Goal: Task Accomplishment & Management: Complete application form

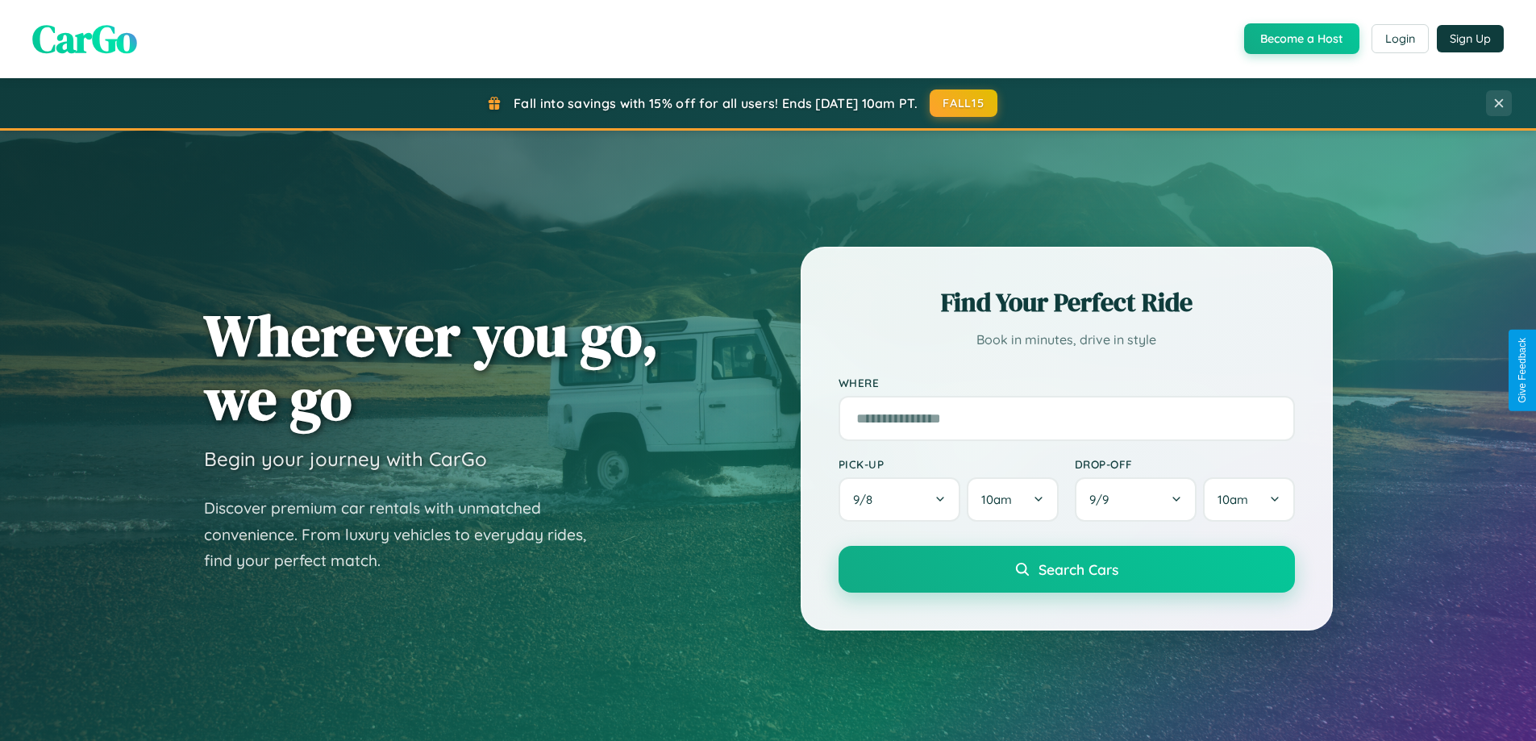
scroll to position [3102, 0]
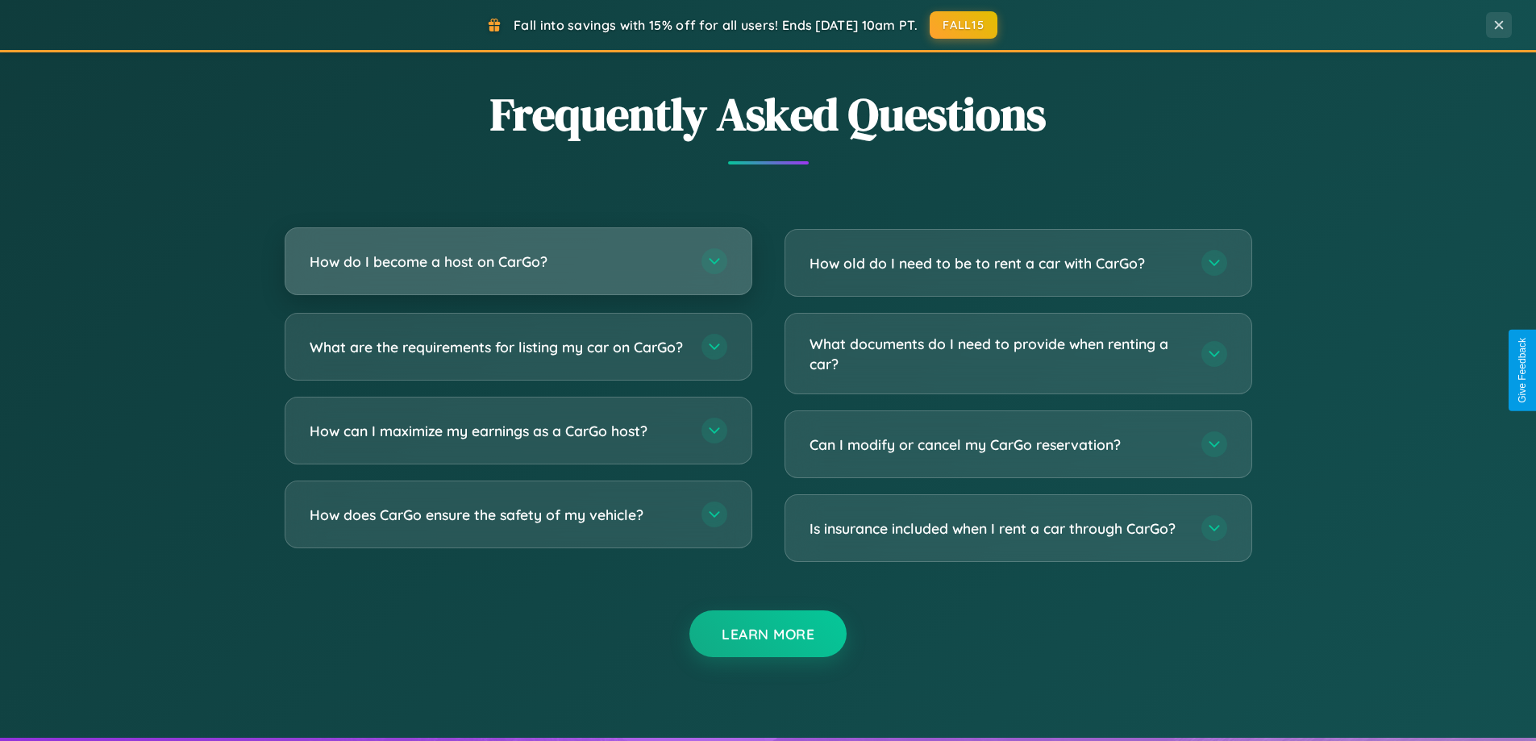
click at [518, 263] on h3 "How do I become a host on CarGo?" at bounding box center [498, 262] width 376 height 20
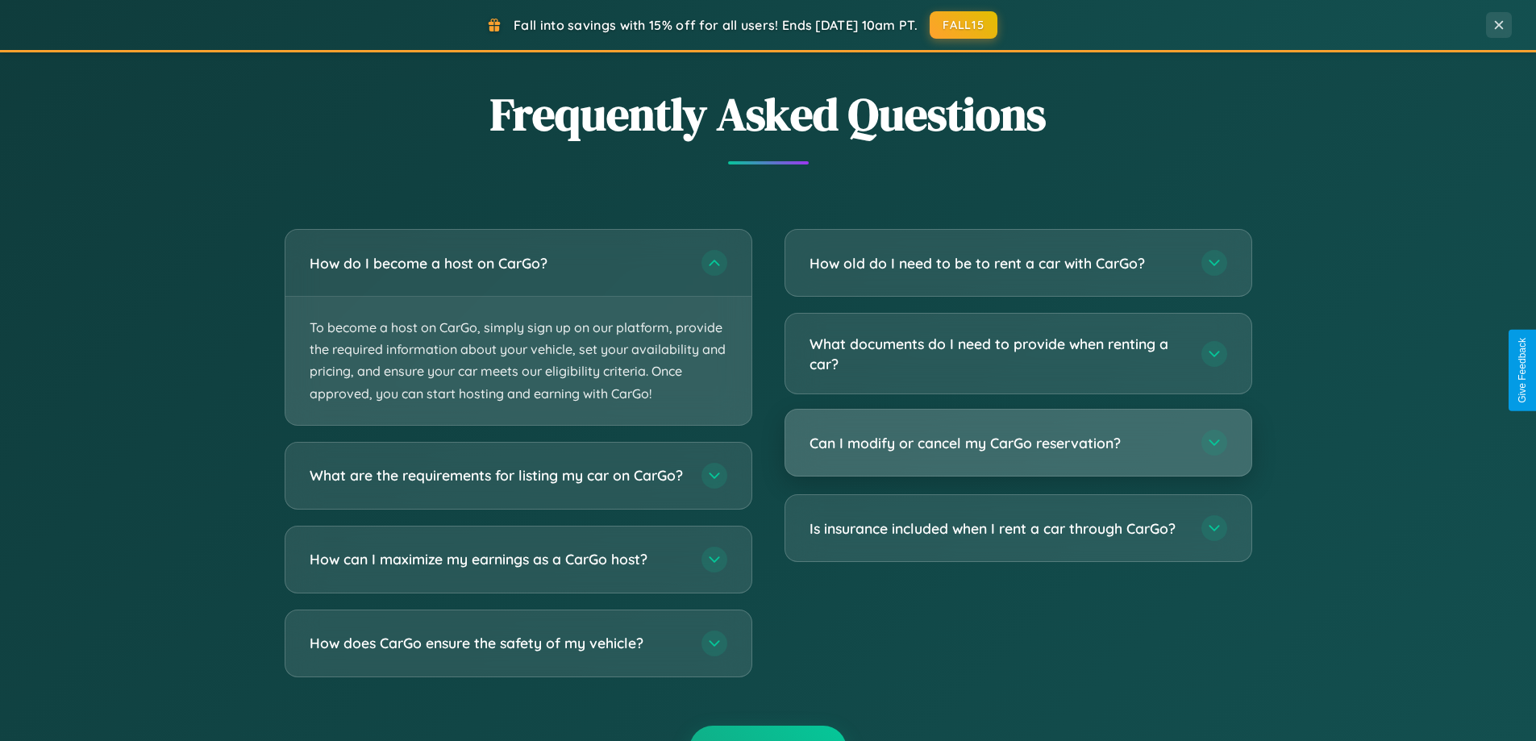
click at [1017, 443] on h3 "Can I modify or cancel my CarGo reservation?" at bounding box center [997, 443] width 376 height 20
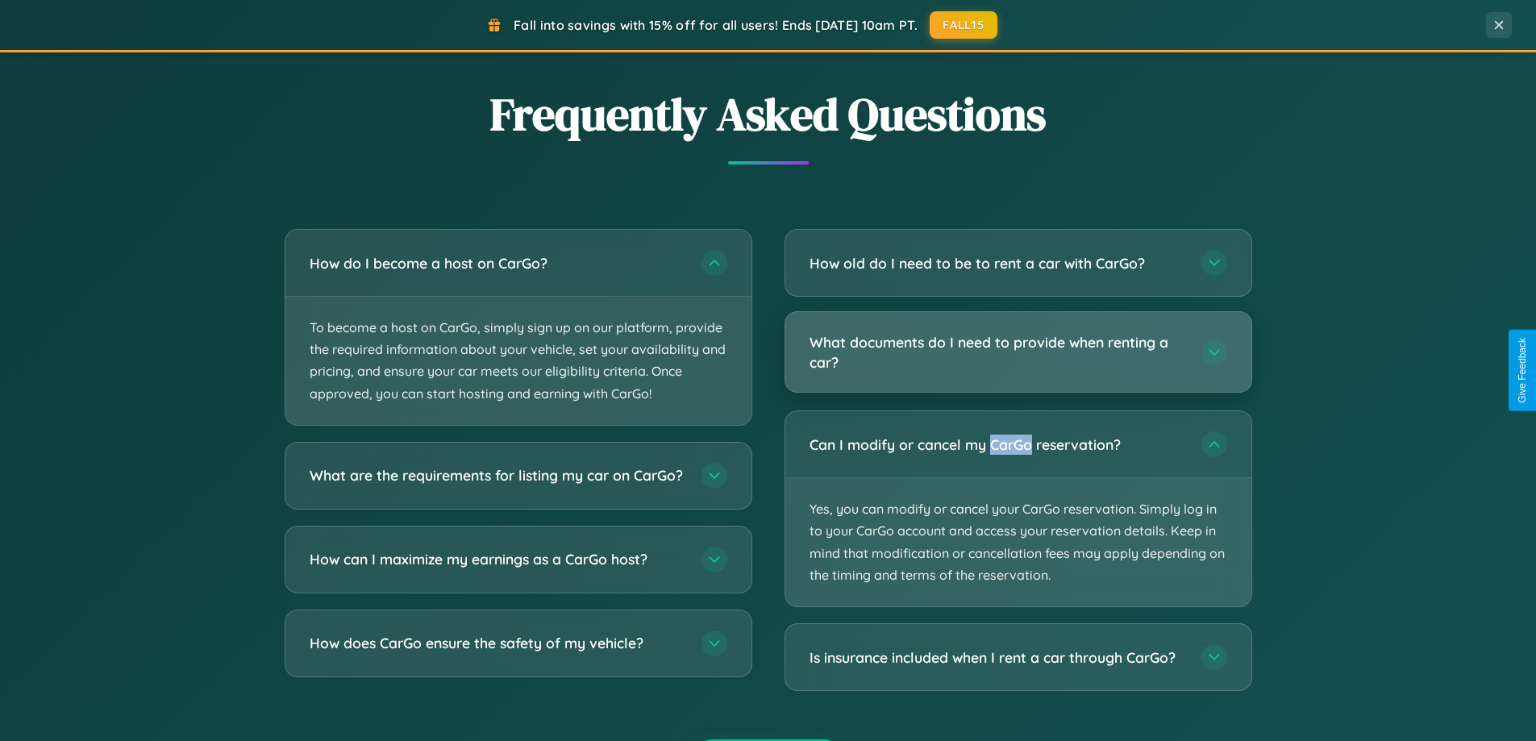
click at [1017, 352] on h3 "What documents do I need to provide when renting a car?" at bounding box center [997, 352] width 376 height 40
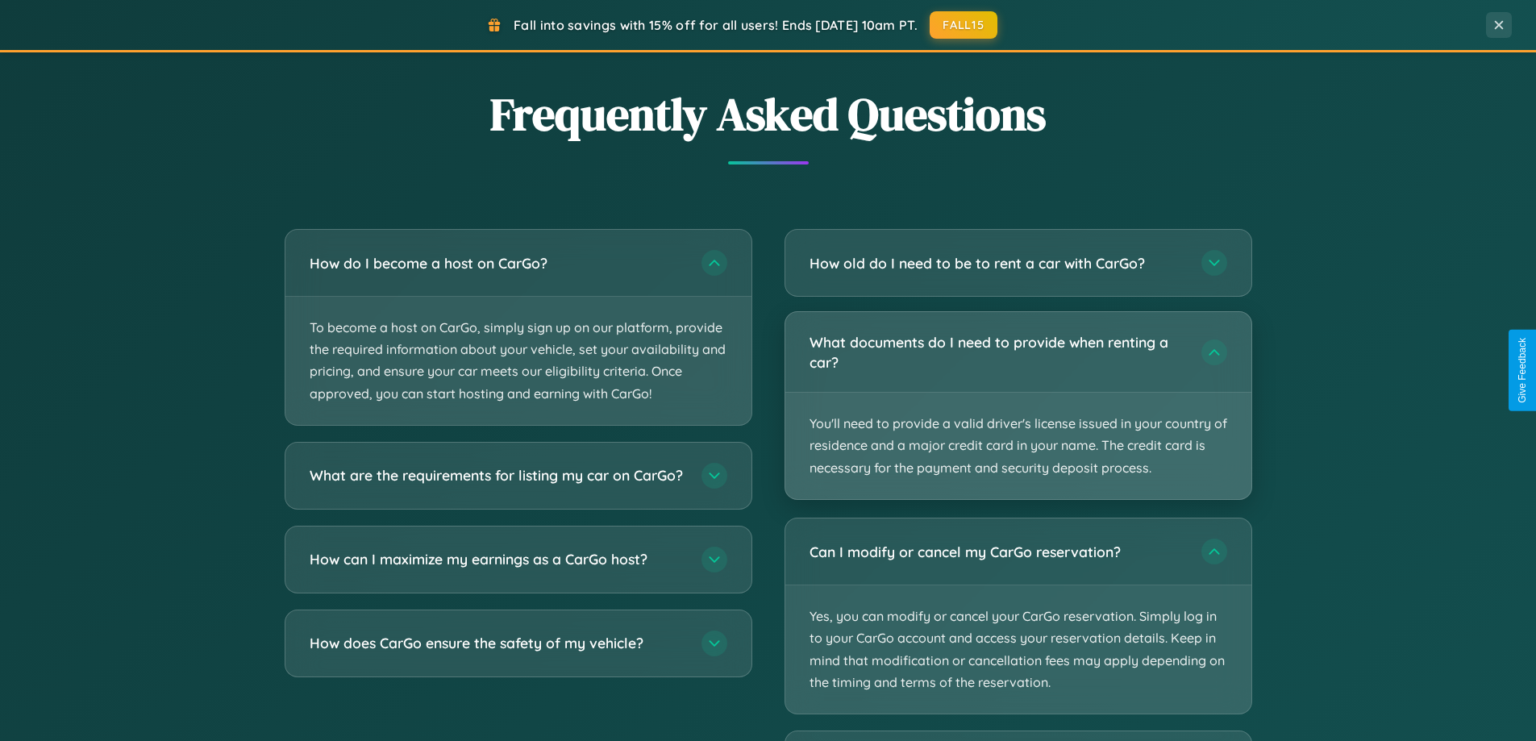
click at [1017, 405] on p "You'll need to provide a valid driver's license issued in your country of resid…" at bounding box center [1018, 446] width 466 height 106
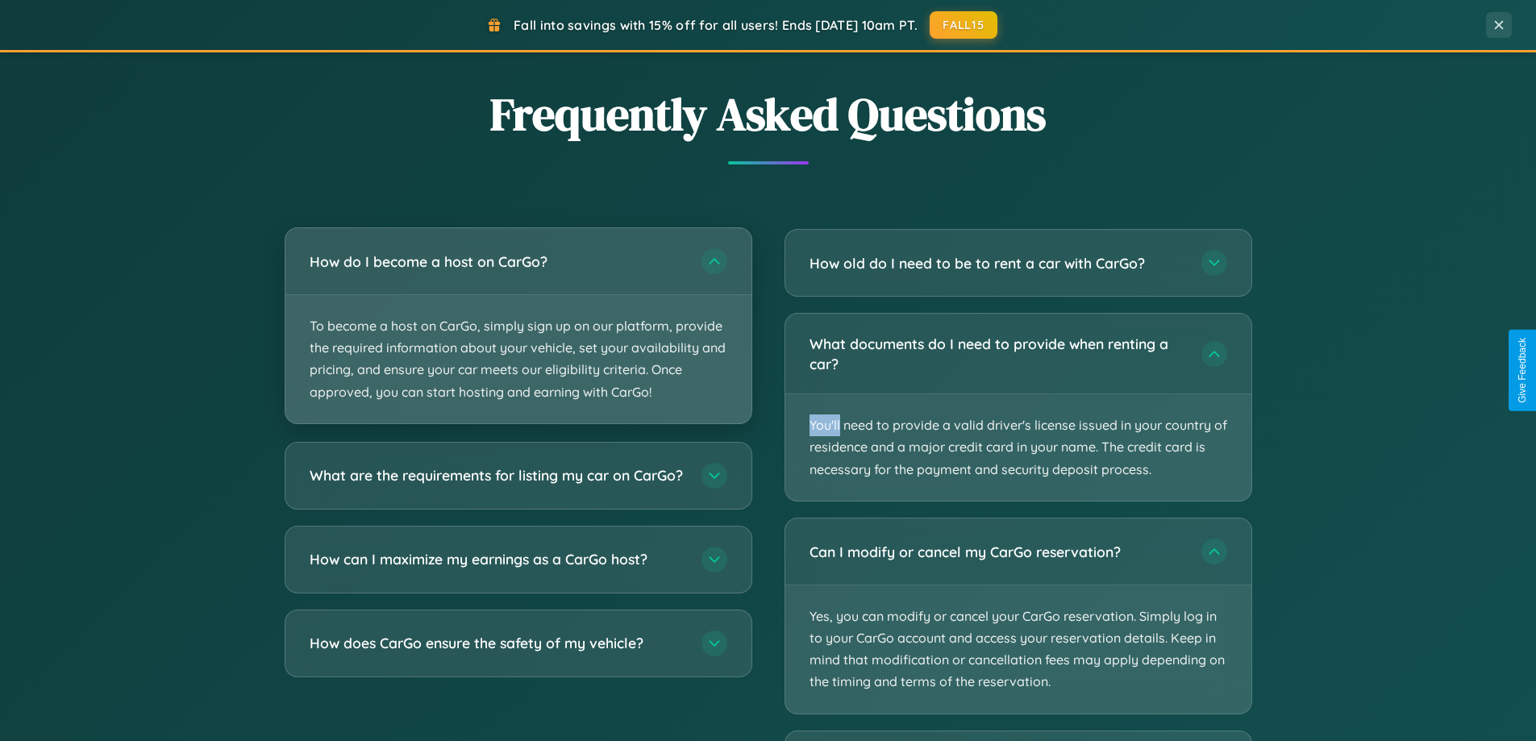
click at [518, 327] on p "To become a host on CarGo, simply sign up on our platform, provide the required…" at bounding box center [518, 359] width 466 height 128
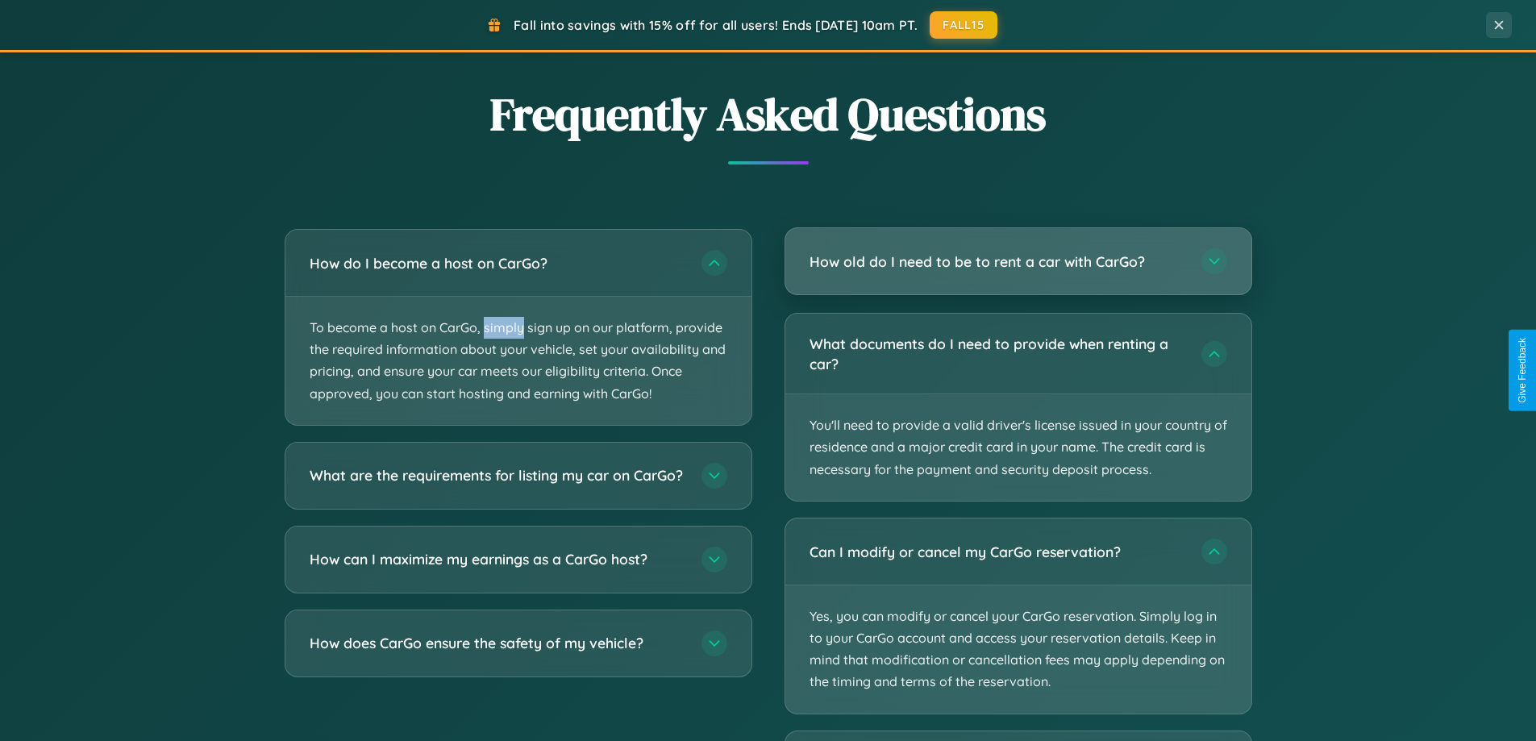
click at [1017, 263] on h3 "How old do I need to be to rent a car with CarGo?" at bounding box center [997, 262] width 376 height 20
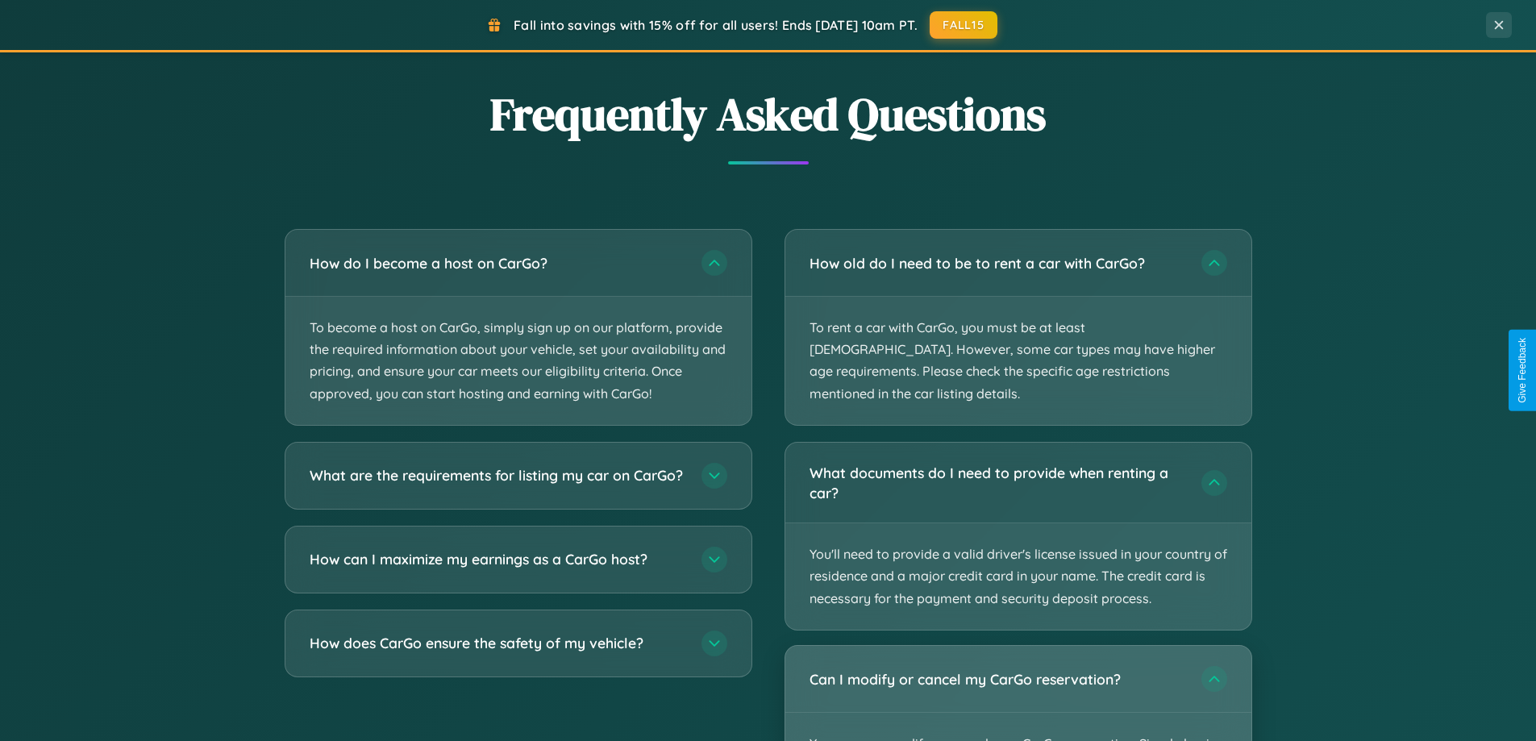
click at [1017, 681] on div "Can I modify or cancel my CarGo reservation?" at bounding box center [1018, 679] width 466 height 66
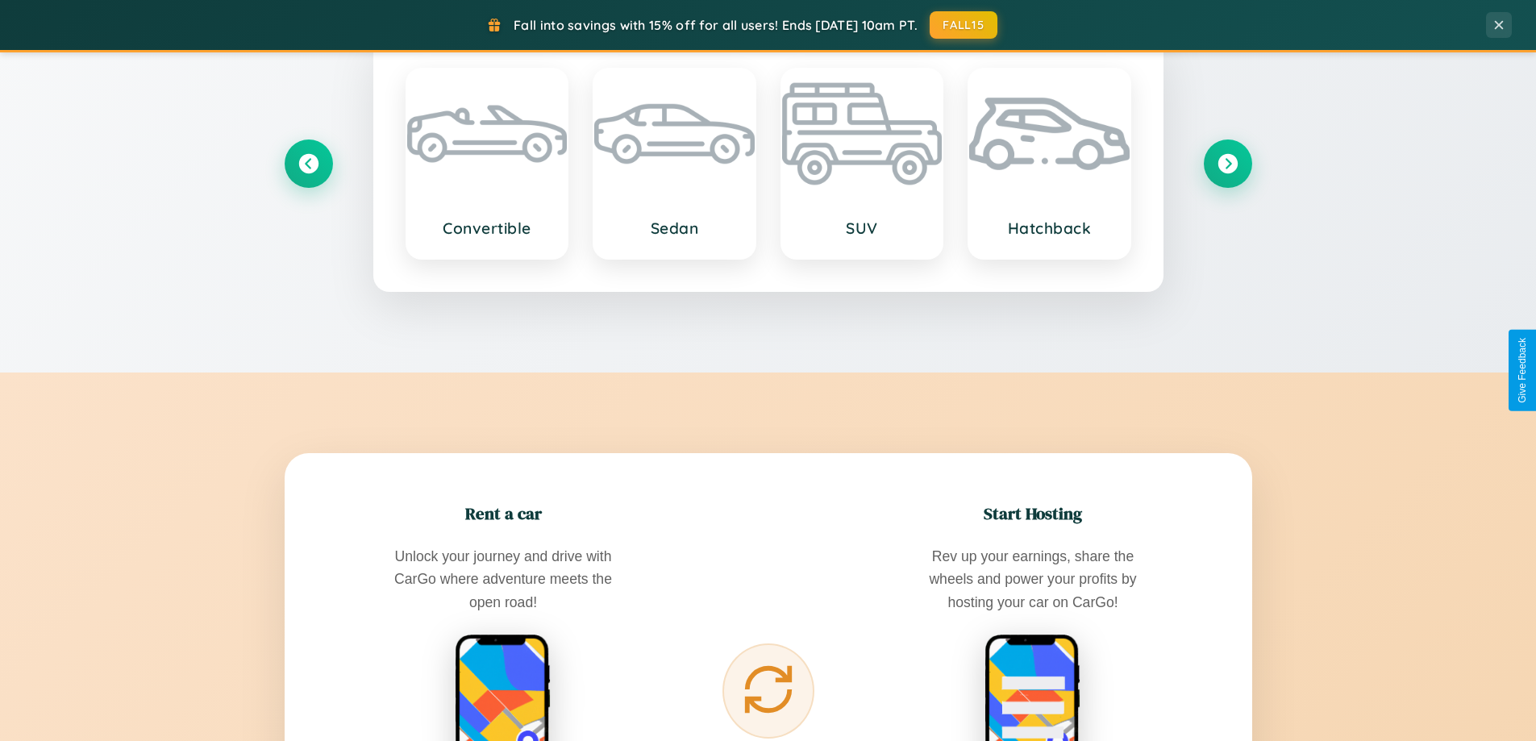
scroll to position [695, 0]
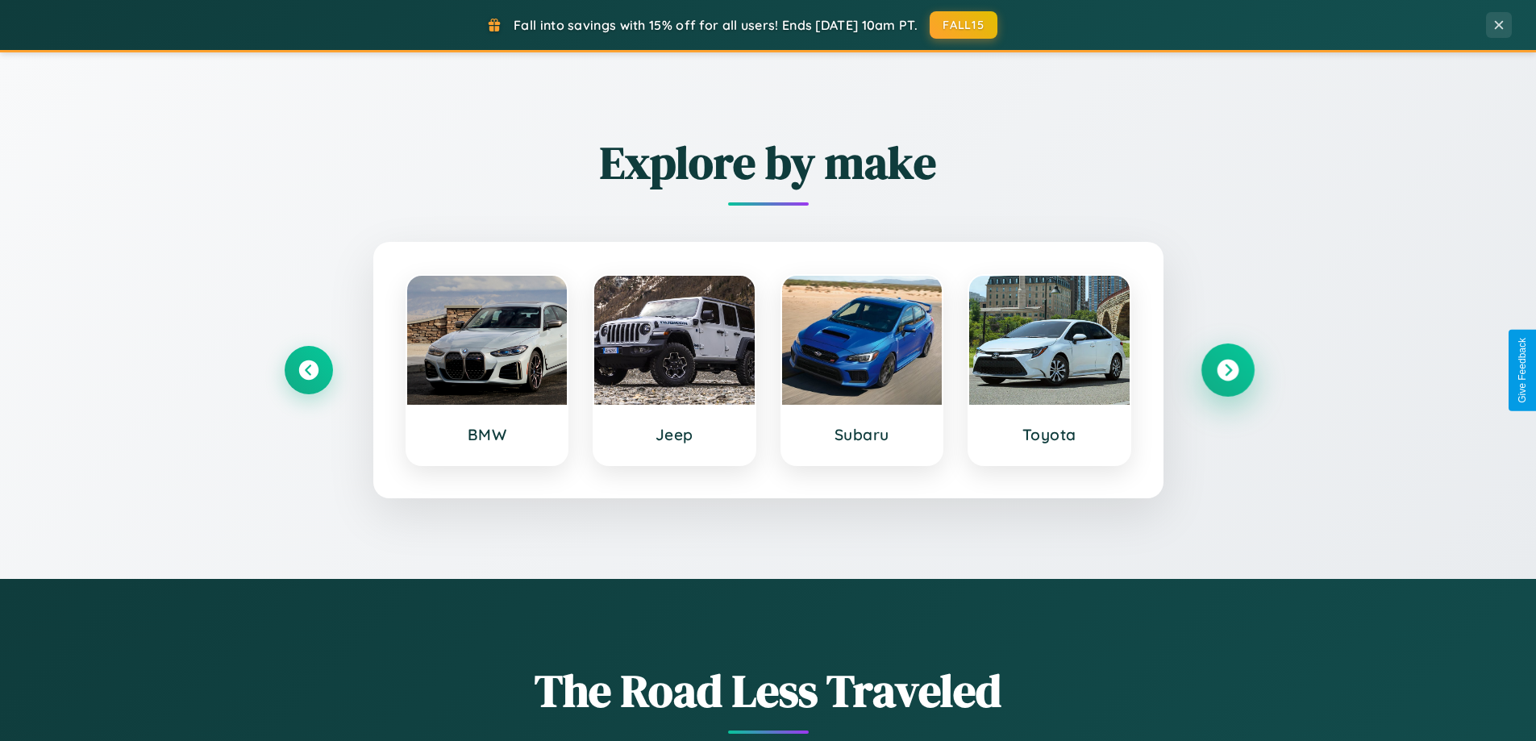
click at [1227, 370] on icon at bounding box center [1228, 371] width 22 height 22
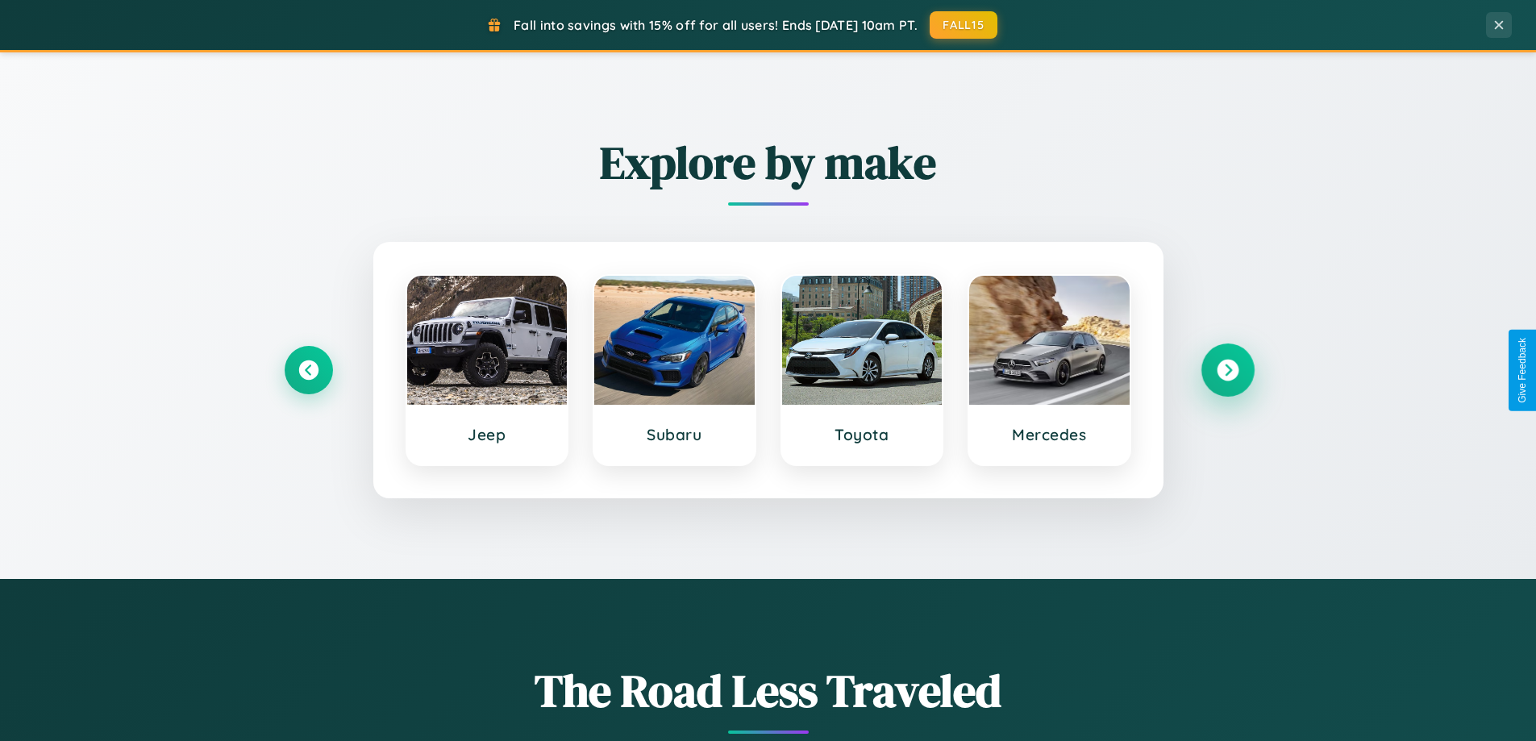
click at [1227, 370] on icon at bounding box center [1228, 371] width 22 height 22
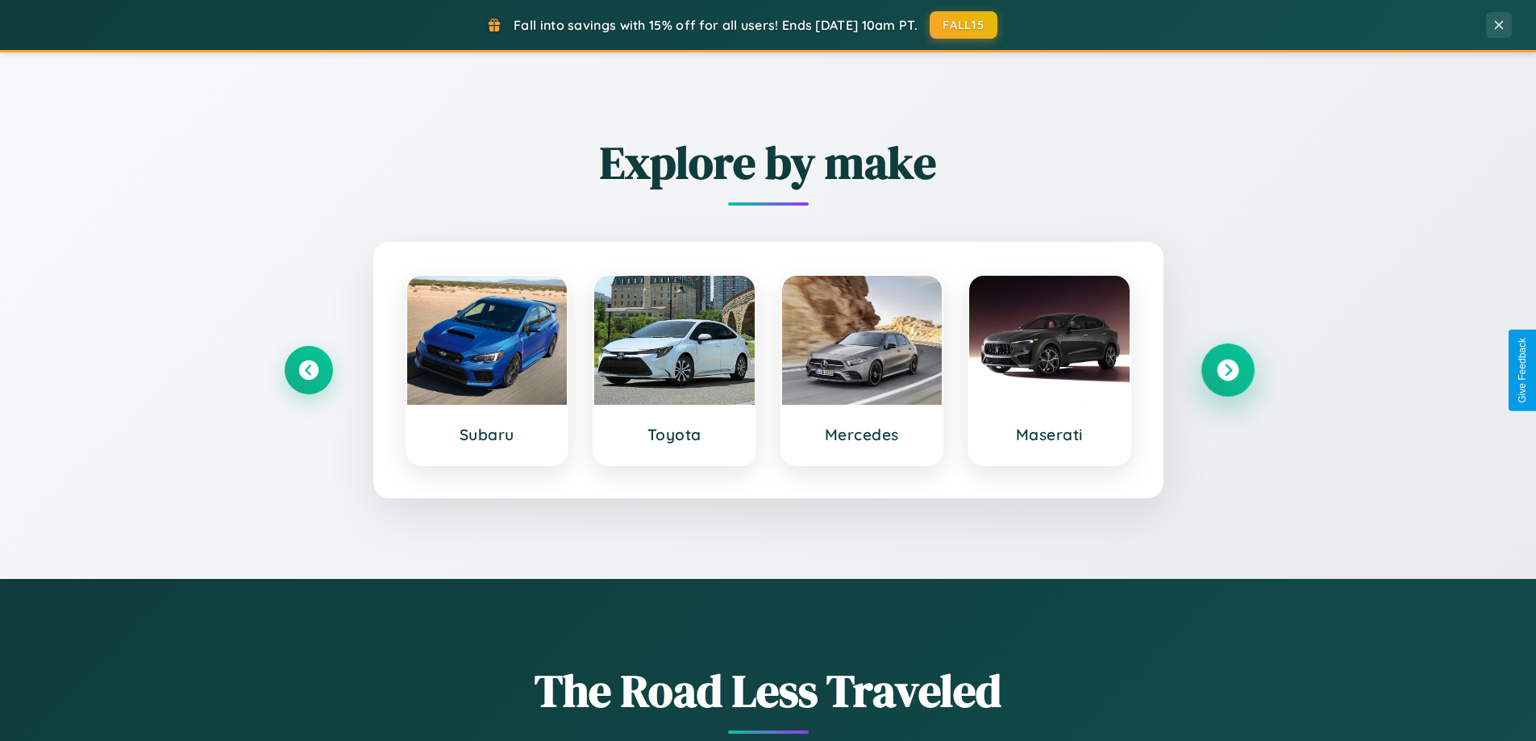
click at [1227, 370] on icon at bounding box center [1228, 371] width 22 height 22
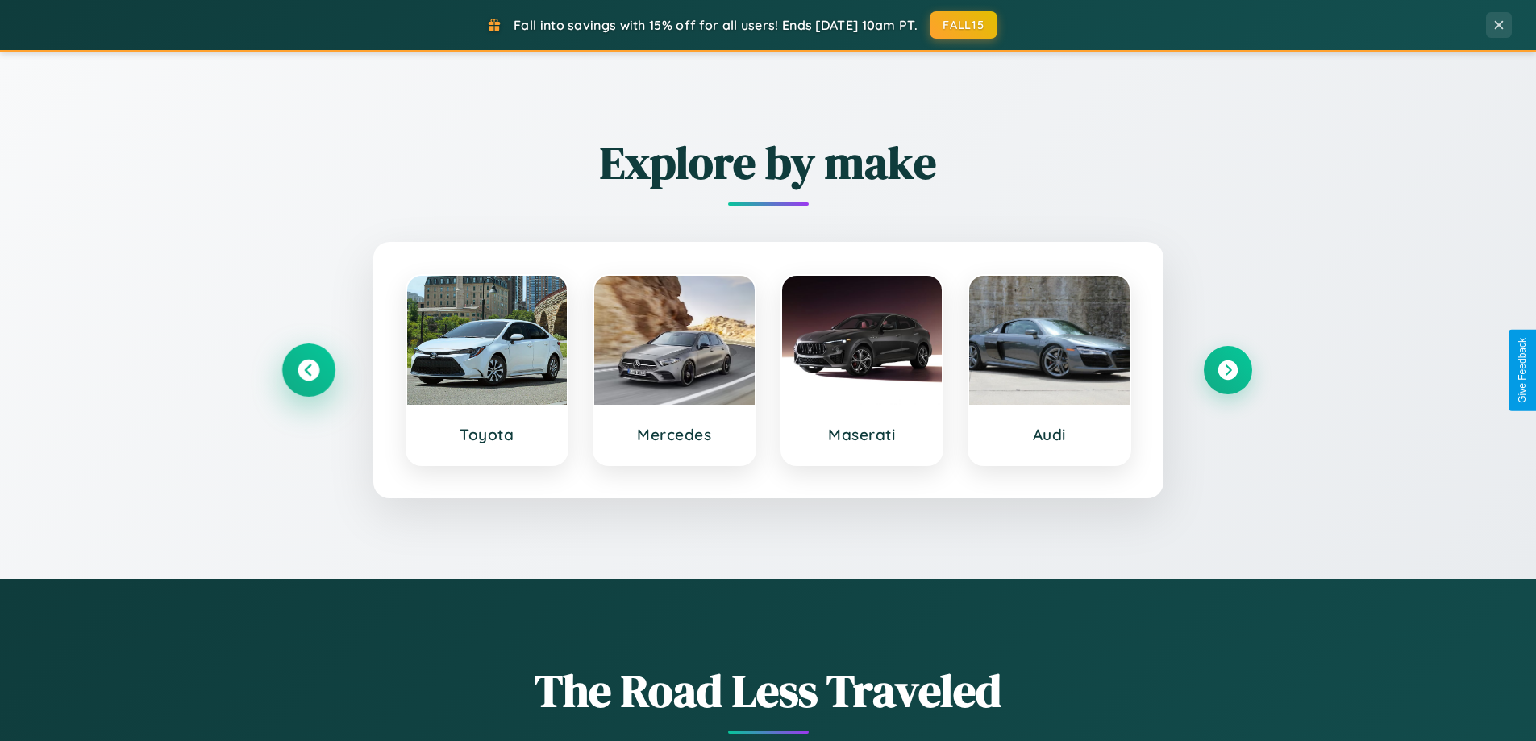
click at [308, 370] on icon at bounding box center [308, 371] width 22 height 22
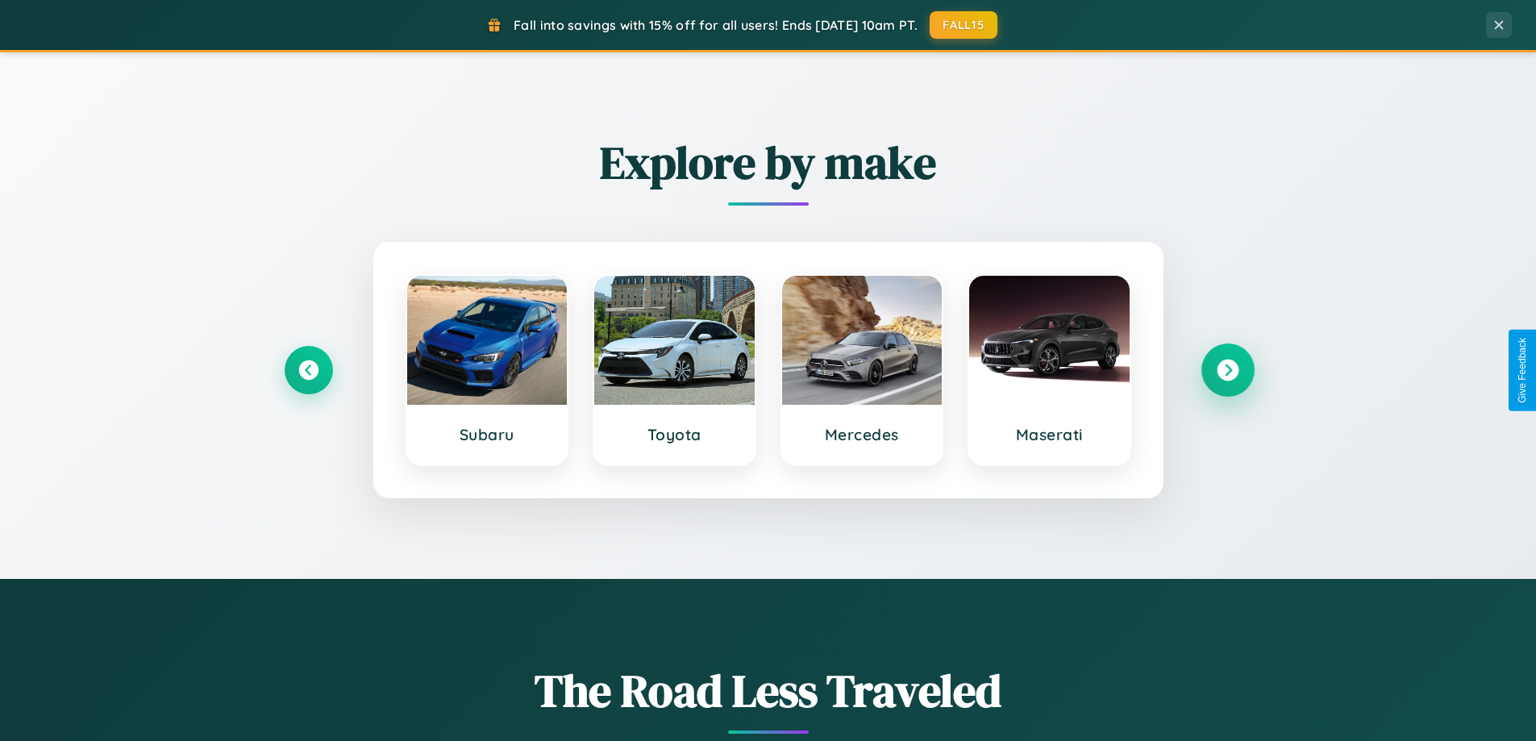
click at [1227, 370] on icon at bounding box center [1228, 371] width 22 height 22
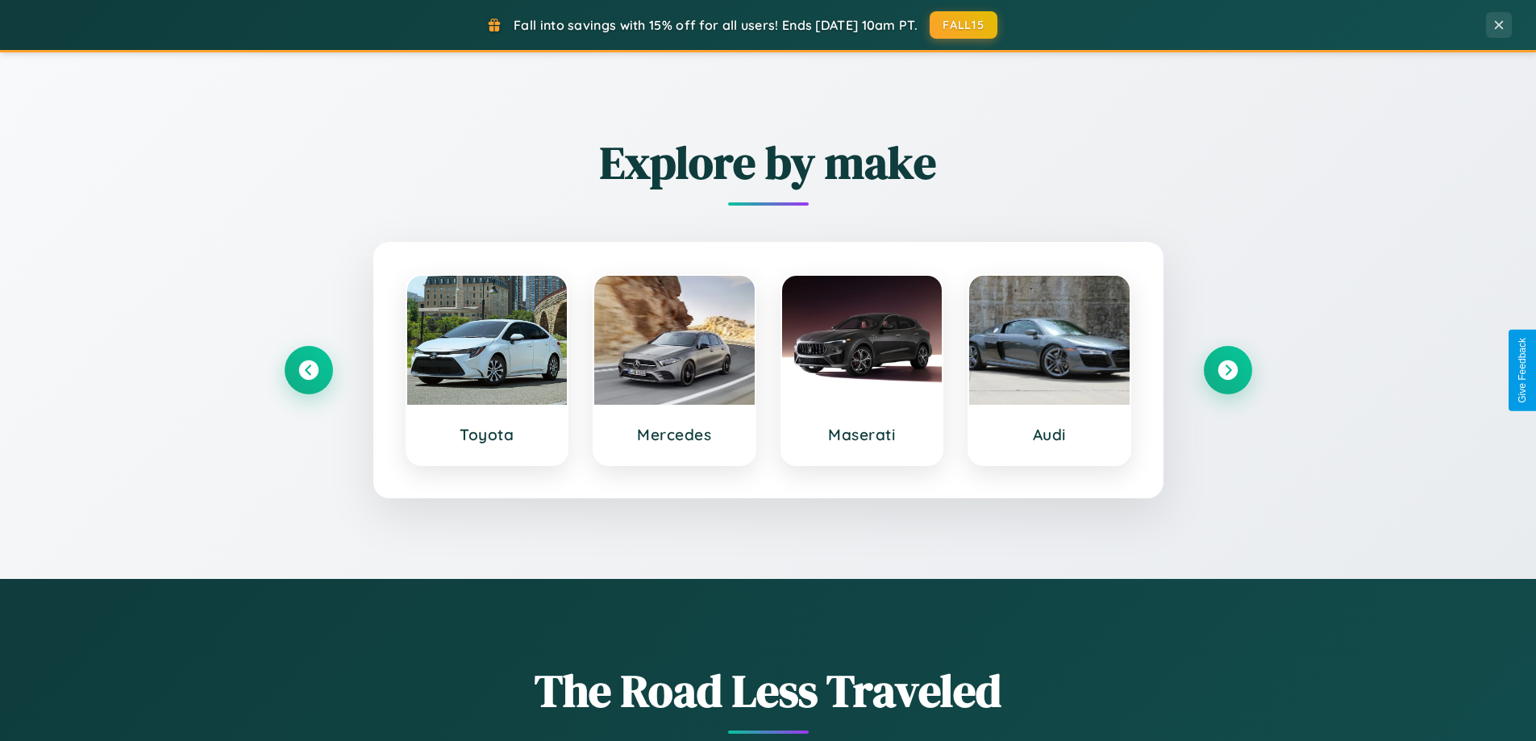
scroll to position [0, 0]
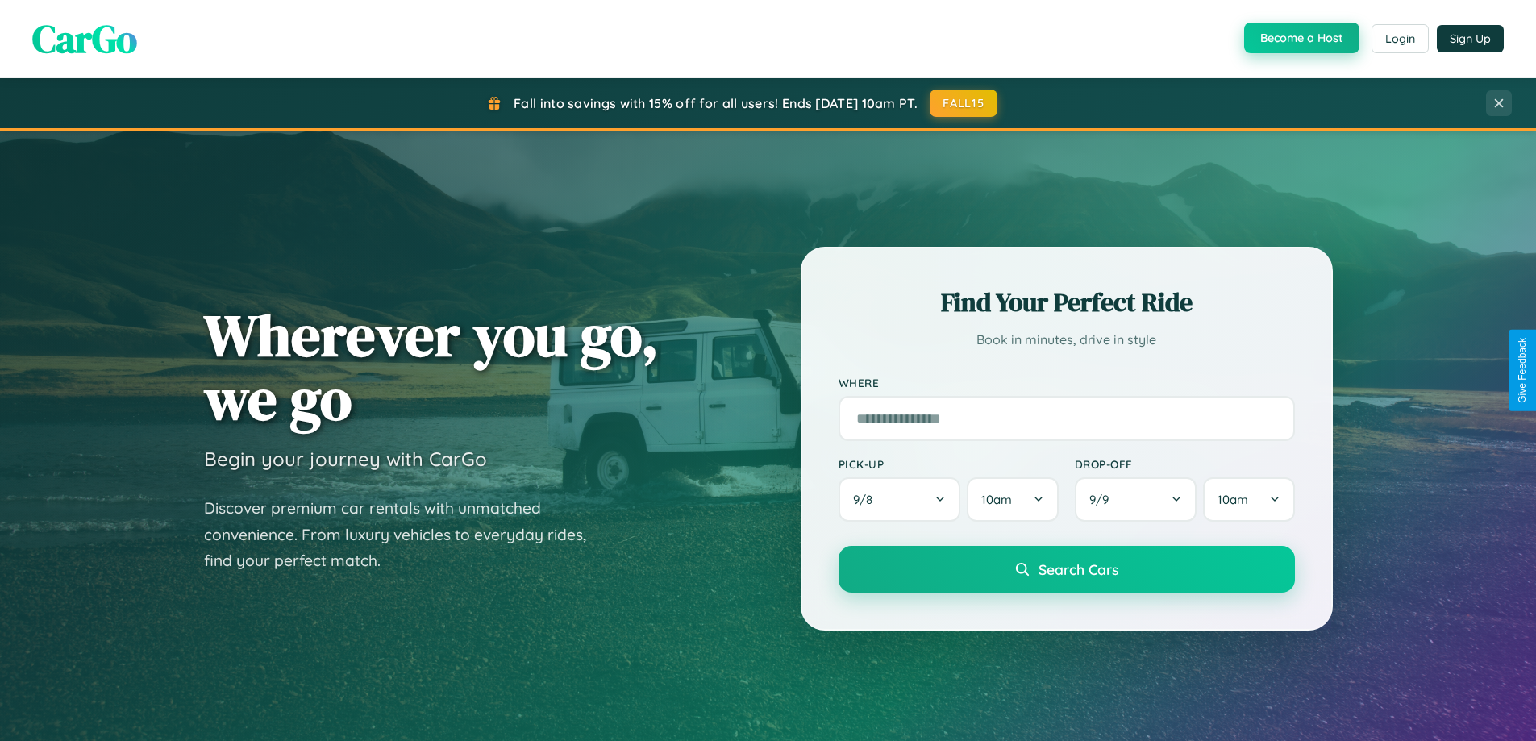
click at [1300, 38] on button "Become a Host" at bounding box center [1301, 38] width 115 height 31
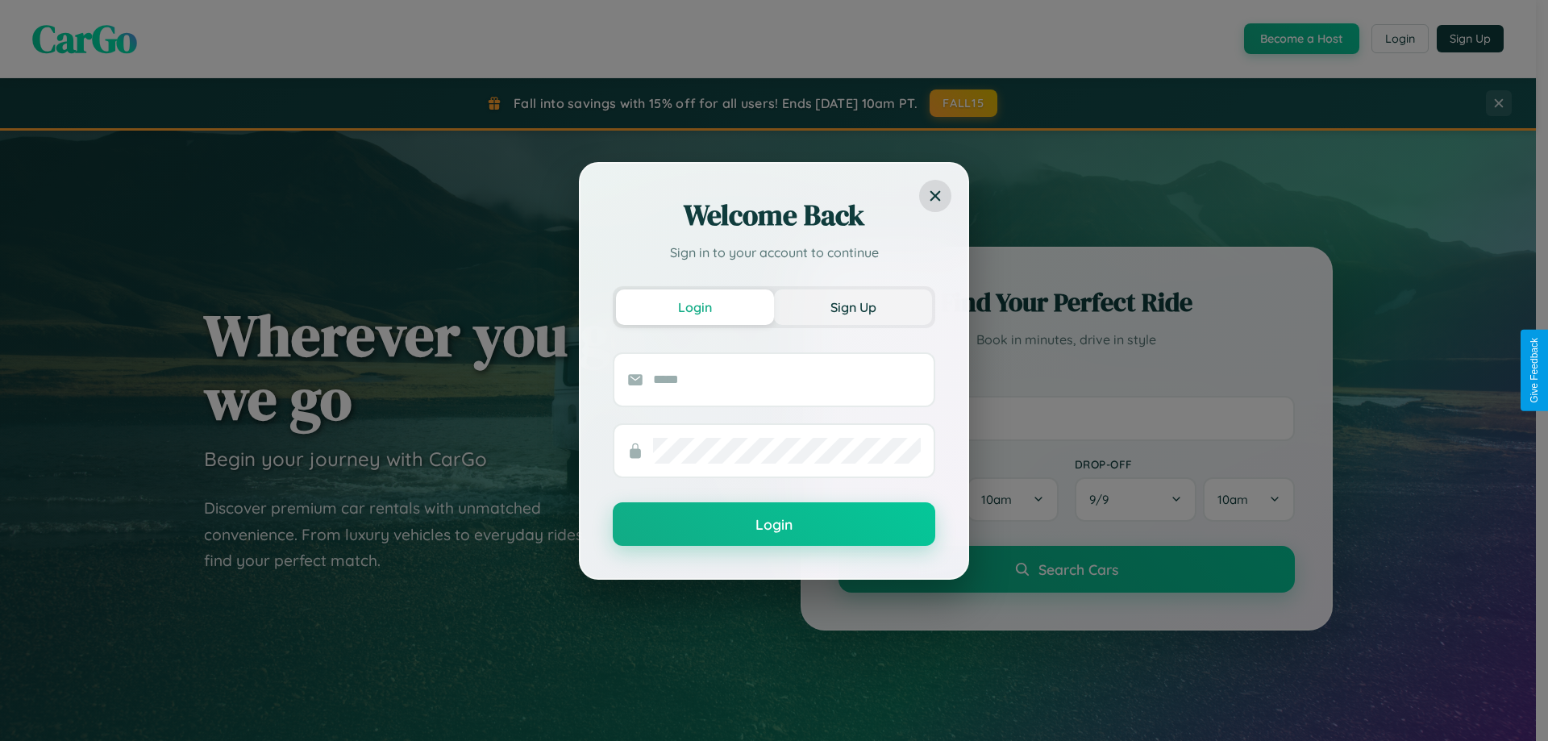
click at [853, 306] on button "Sign Up" at bounding box center [853, 306] width 158 height 35
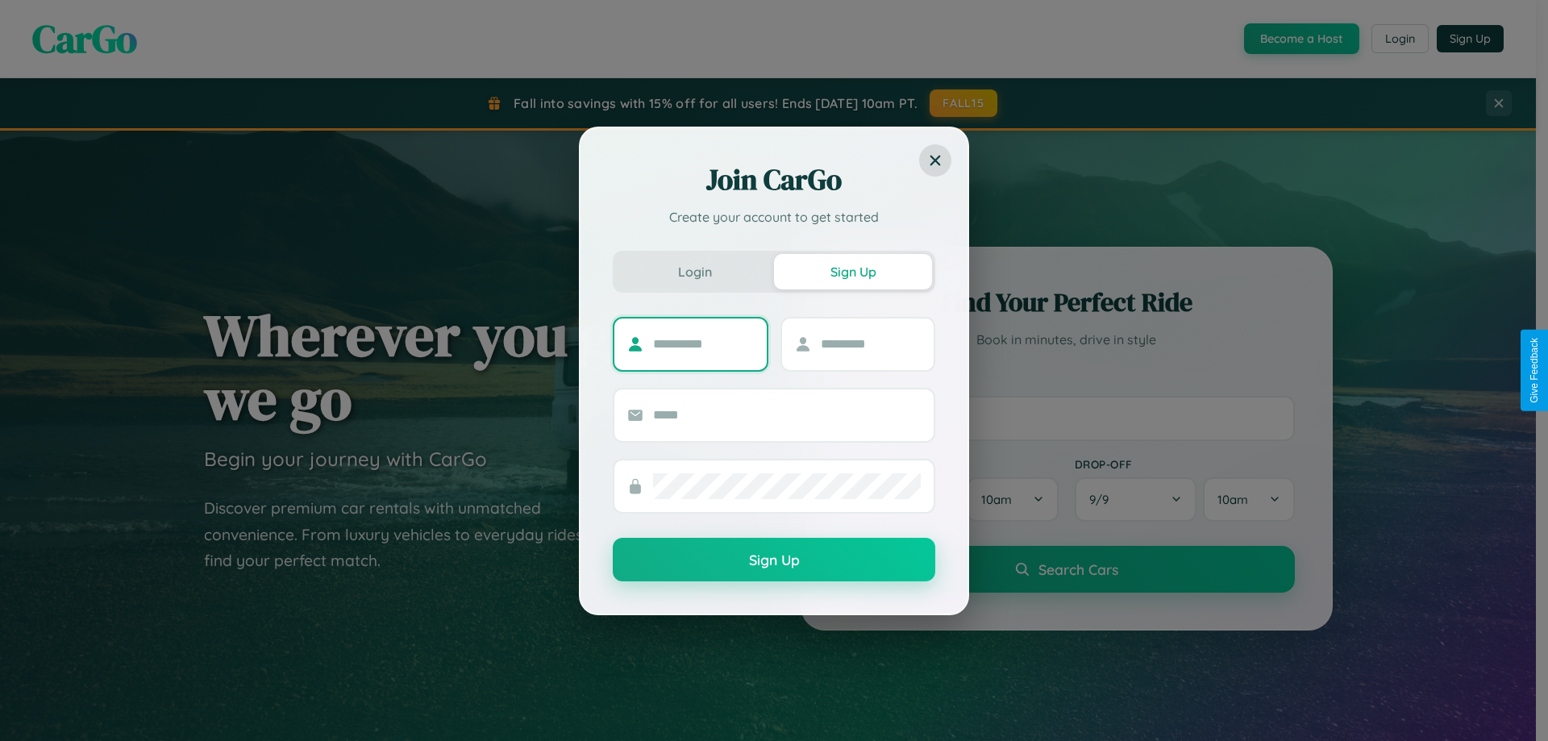
click at [703, 343] on input "text" at bounding box center [703, 344] width 101 height 26
type input "********"
click at [870, 343] on input "text" at bounding box center [871, 344] width 101 height 26
type input "******"
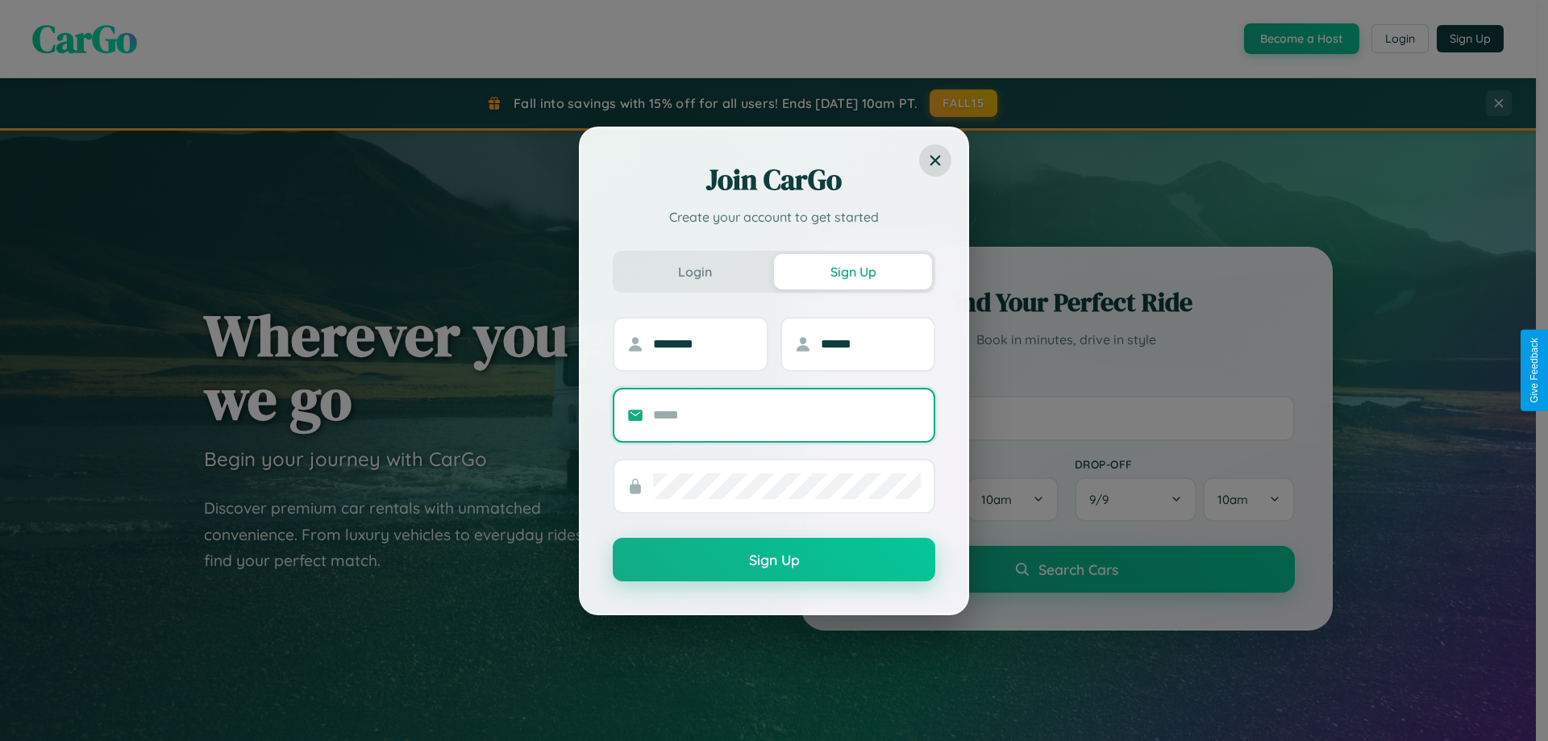
click at [787, 414] on input "text" at bounding box center [787, 415] width 268 height 26
type input "**********"
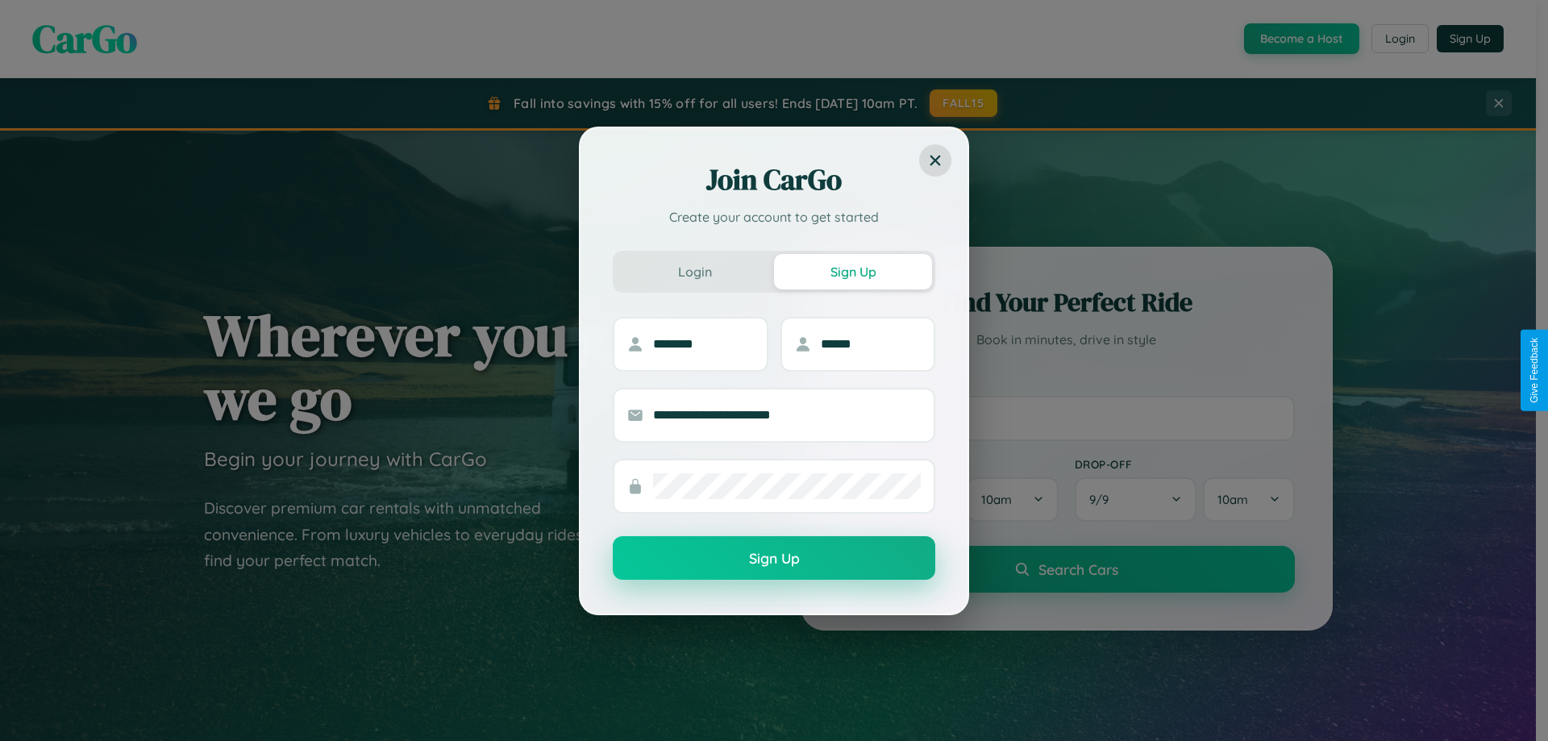
click at [774, 559] on button "Sign Up" at bounding box center [774, 558] width 322 height 44
